Goal: Information Seeking & Learning: Learn about a topic

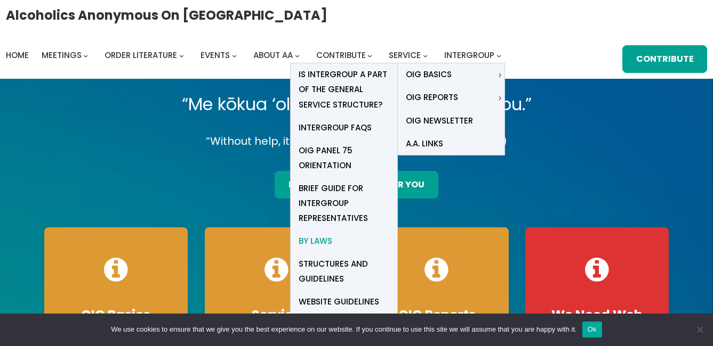
click at [322, 238] on span "By Laws" at bounding box center [315, 241] width 34 height 15
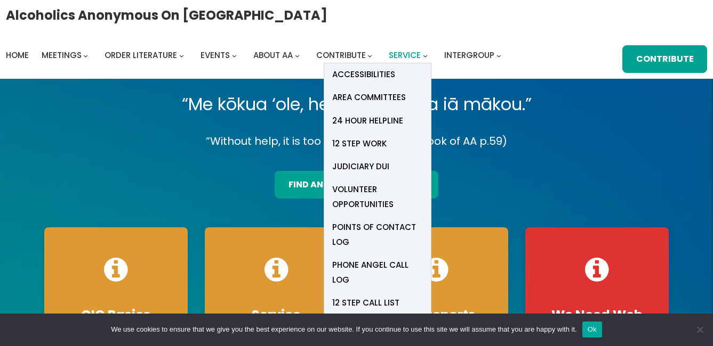
click at [405, 56] on span "Service" at bounding box center [405, 55] width 32 height 11
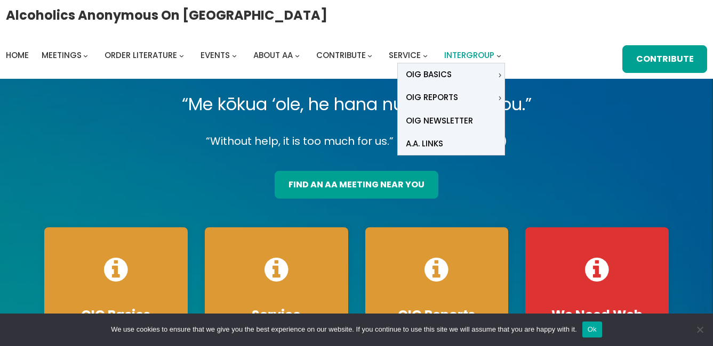
click at [457, 53] on span "Intergroup" at bounding box center [469, 55] width 50 height 11
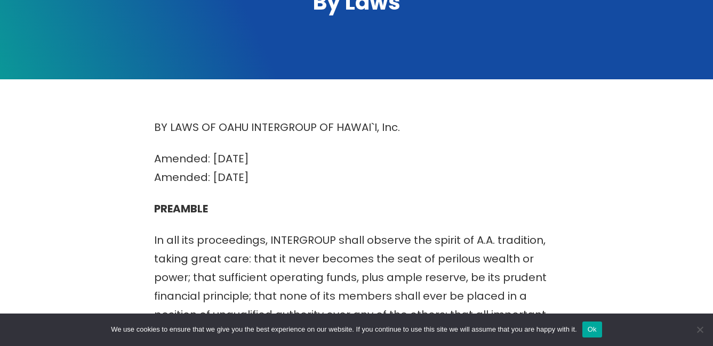
scroll to position [160, 0]
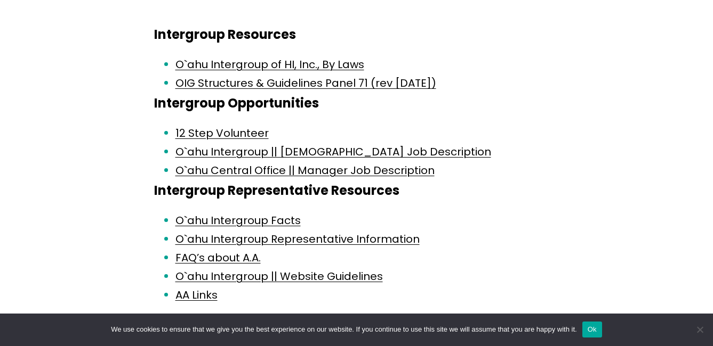
scroll to position [266, 0]
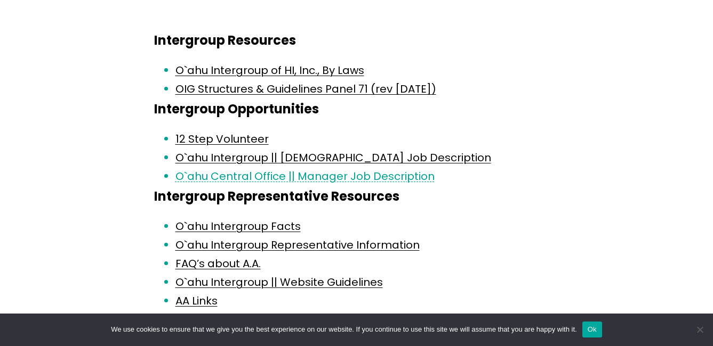
click at [386, 176] on link "O`ahu Central Office || Manager Job Description" at bounding box center [304, 176] width 259 height 15
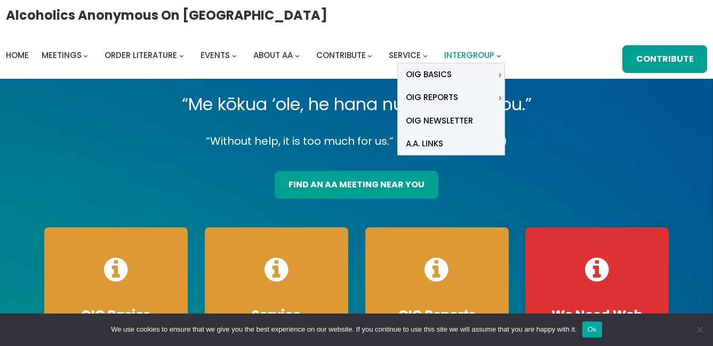
click at [484, 59] on span "Intergroup" at bounding box center [469, 55] width 50 height 11
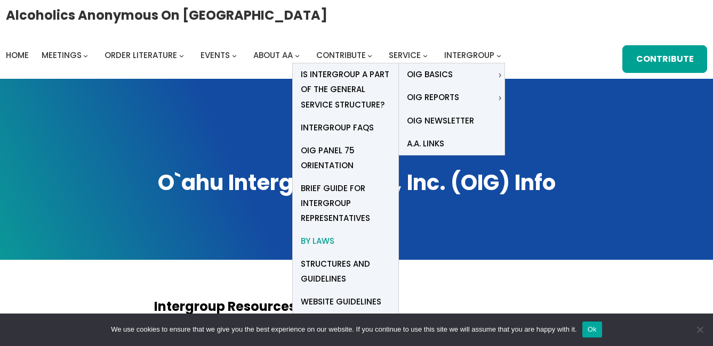
click at [321, 237] on span "By Laws" at bounding box center [318, 241] width 34 height 15
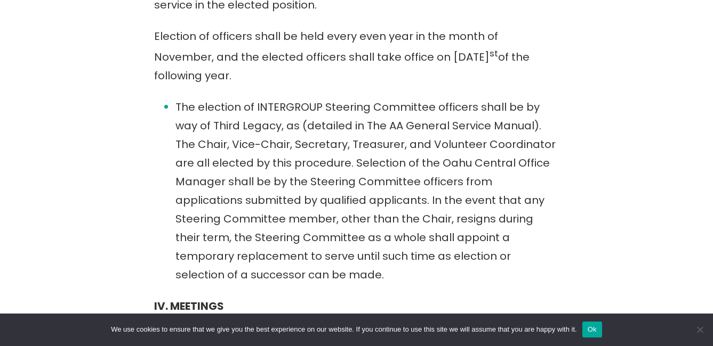
scroll to position [2452, 0]
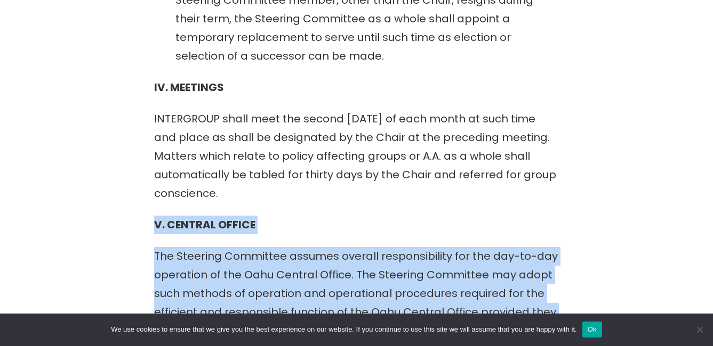
drag, startPoint x: 279, startPoint y: 263, endPoint x: 100, endPoint y: 153, distance: 209.8
copy div "V. CENTRAL OFFICE The Steering Committee assumes overall responsibility for the…"
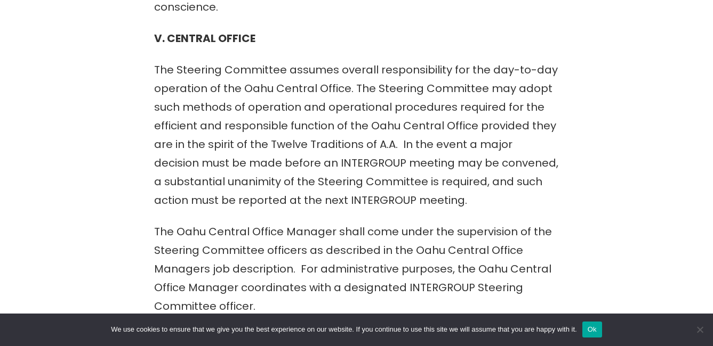
scroll to position [2612, 0]
